Goal: Find specific page/section: Find specific page/section

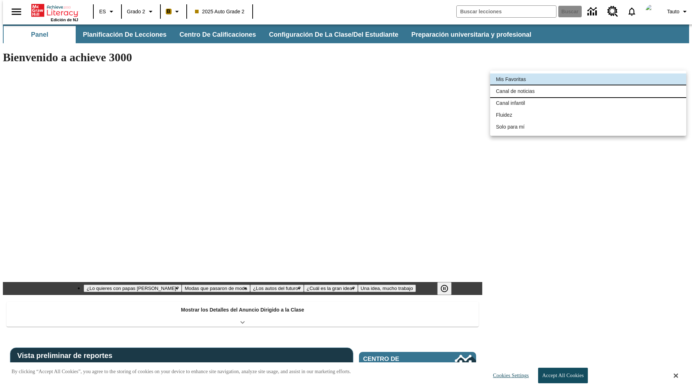
click at [588, 91] on li "Canal de noticias" at bounding box center [588, 91] width 196 height 12
type input "120"
